Goal: Download file/media

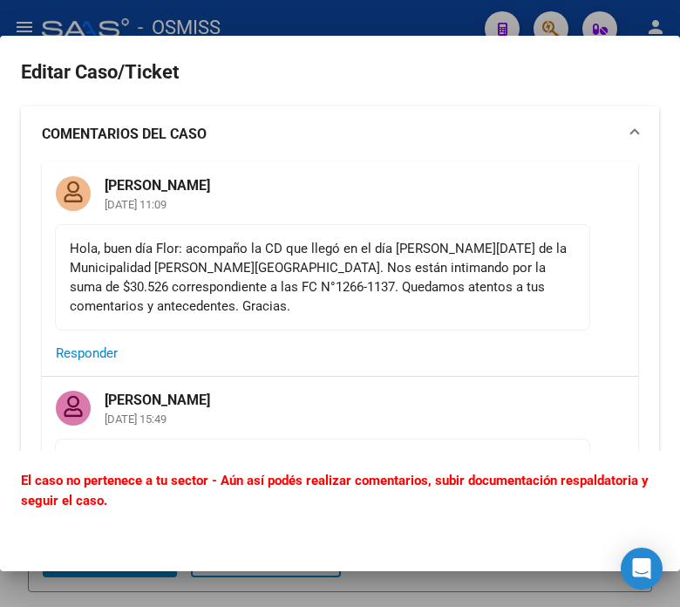
scroll to position [449, 0]
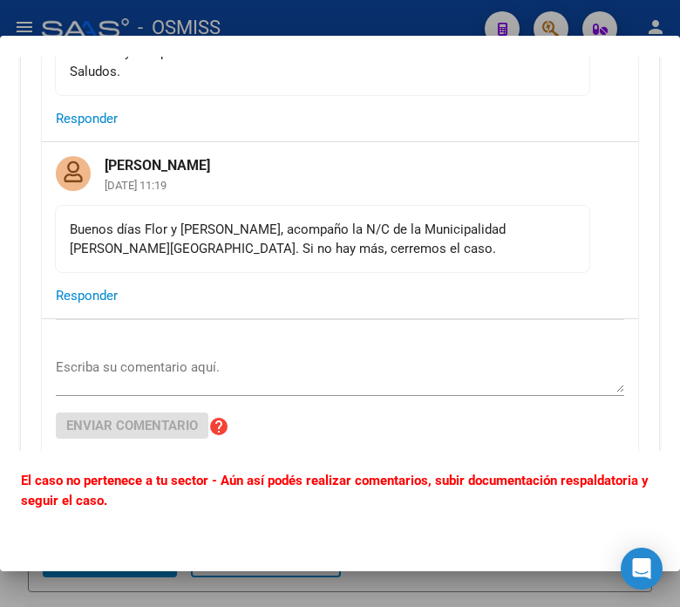
click at [396, 22] on div at bounding box center [340, 303] width 680 height 607
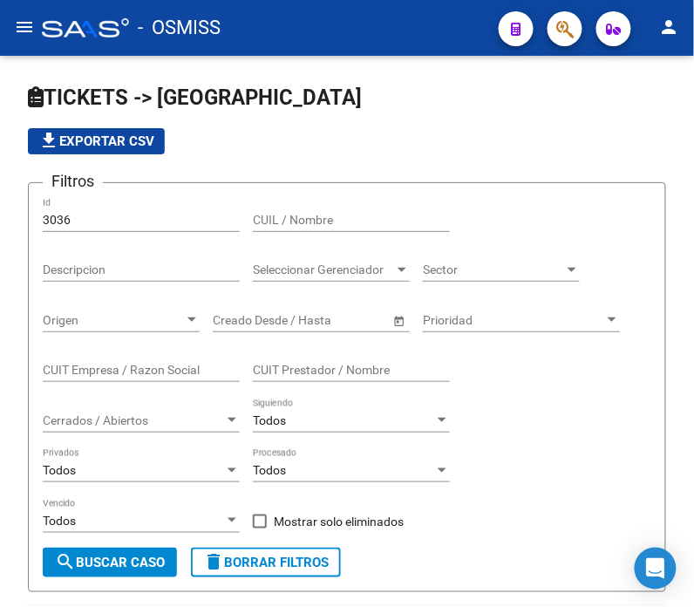
click at [576, 41] on button "button" at bounding box center [565, 28] width 35 height 35
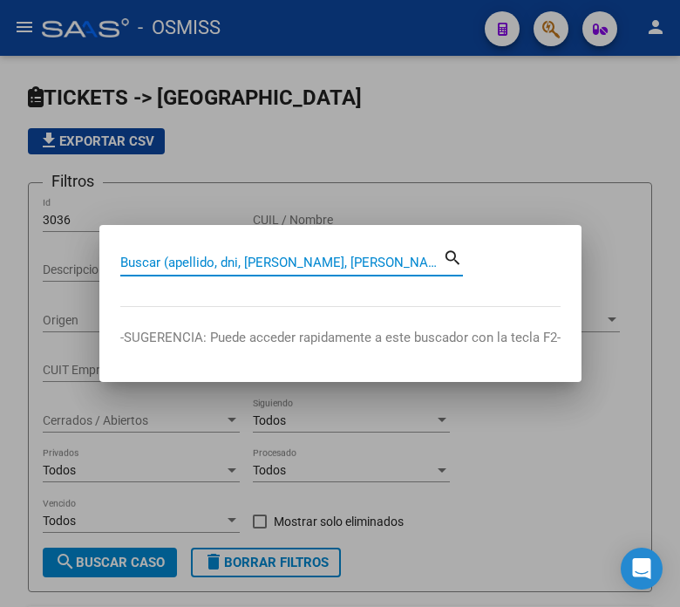
paste input "9-4654"
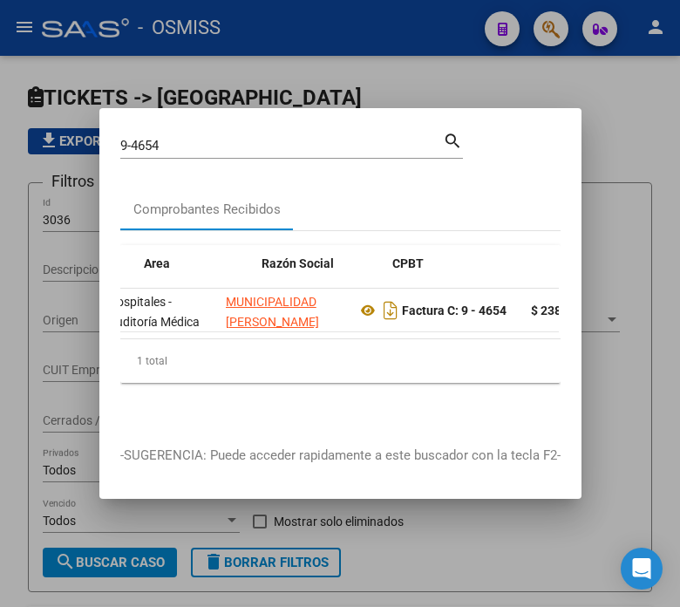
scroll to position [0, 399]
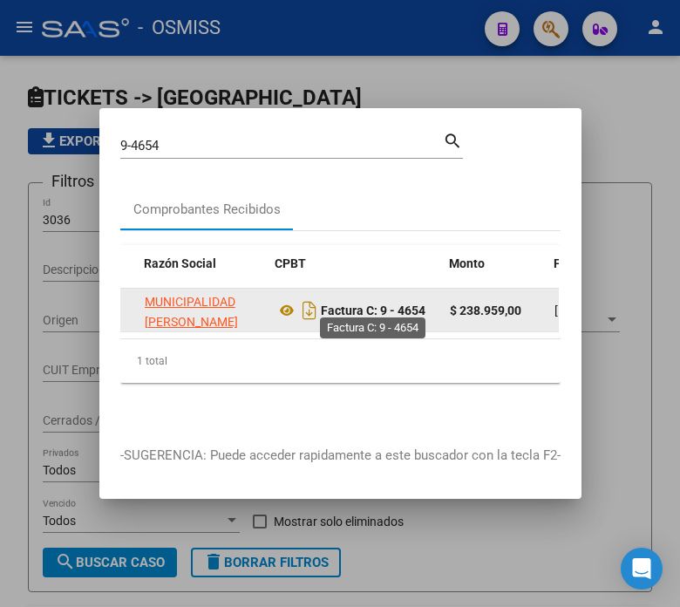
drag, startPoint x: 426, startPoint y: 299, endPoint x: 379, endPoint y: 302, distance: 47.2
click at [379, 304] on strong "Factura C: 9 - 4654" at bounding box center [373, 311] width 105 height 14
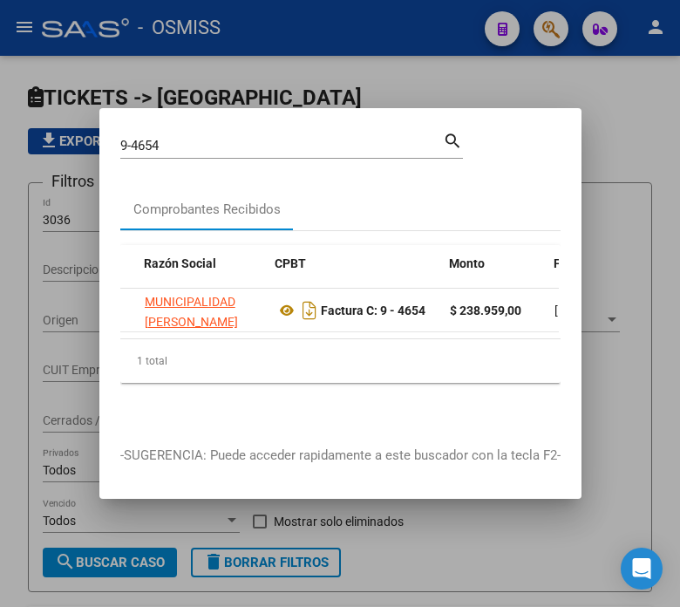
copy strong "9 - 4654"
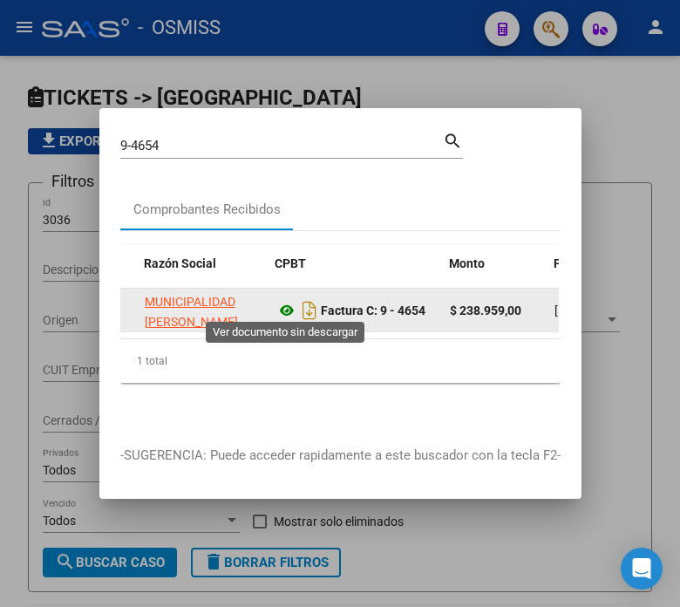
click at [288, 300] on icon at bounding box center [287, 310] width 23 height 21
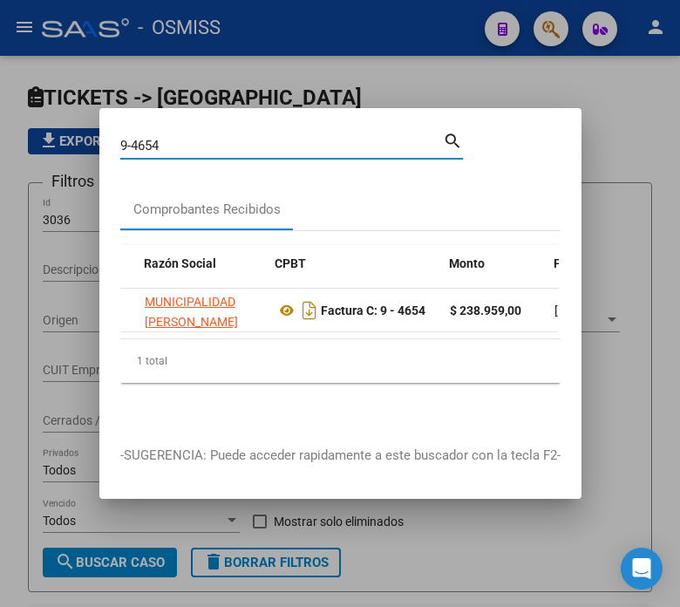
click at [176, 138] on input "9-4654" at bounding box center [281, 146] width 323 height 16
type input "5-4023"
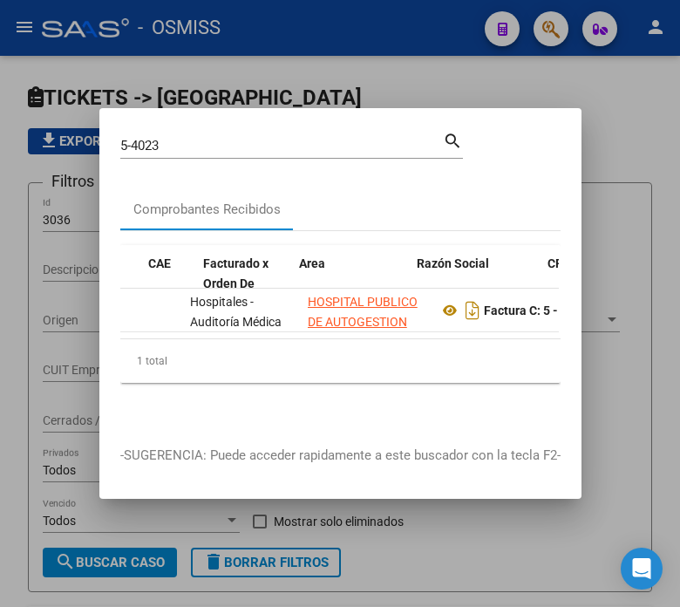
scroll to position [0, 255]
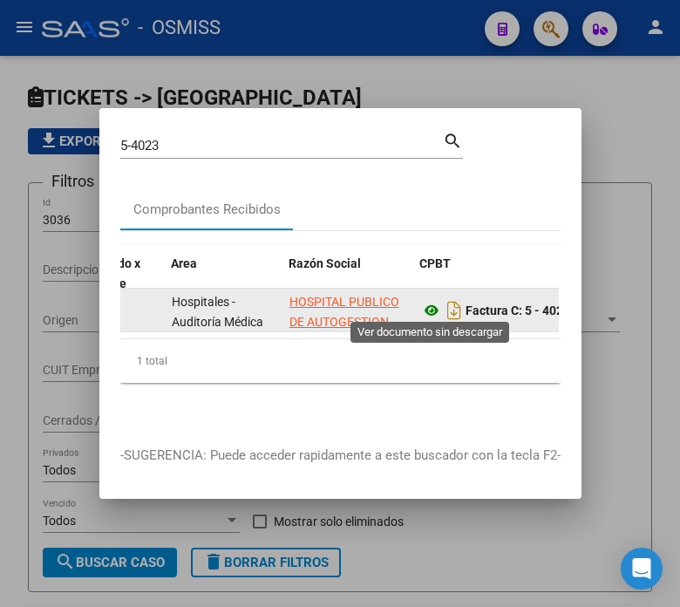
click at [436, 305] on icon at bounding box center [431, 310] width 23 height 21
